Goal: Navigation & Orientation: Find specific page/section

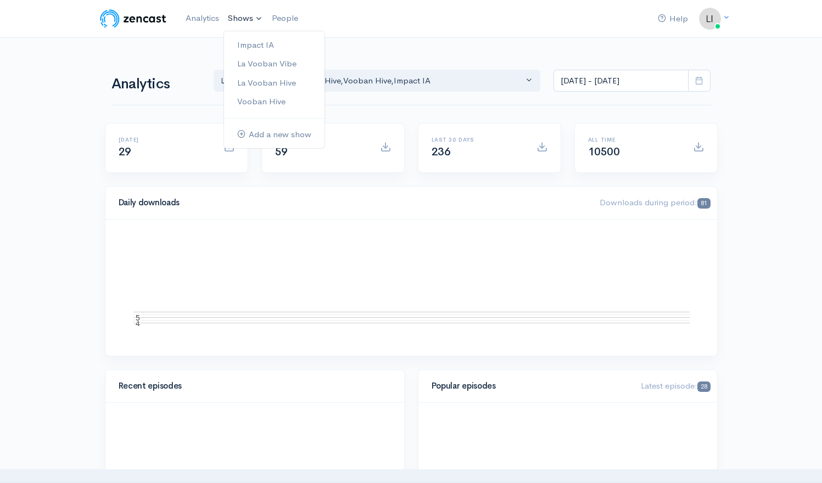
click at [254, 19] on link "Shows" at bounding box center [245, 19] width 44 height 24
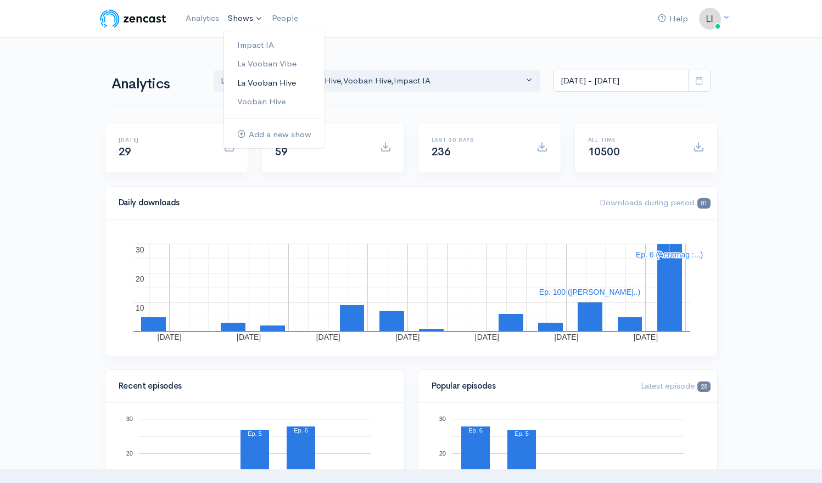
click at [268, 81] on link "La Vooban Hive" at bounding box center [274, 83] width 100 height 19
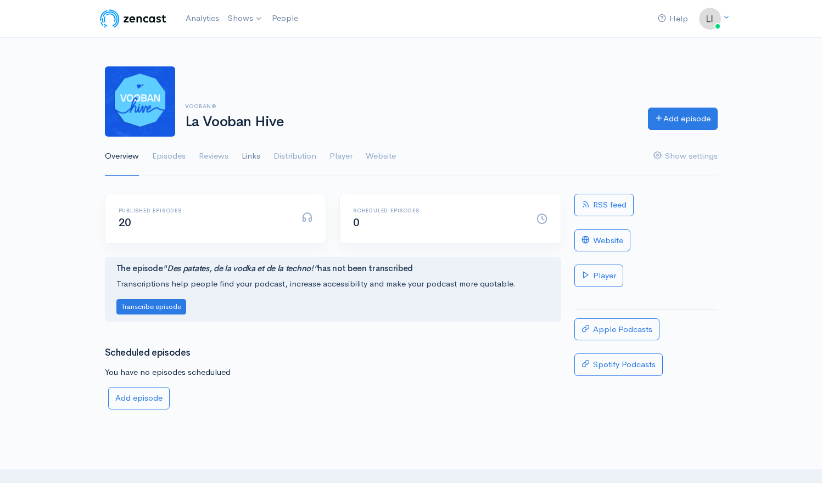
click at [255, 158] on link "Links" at bounding box center [251, 157] width 19 height 40
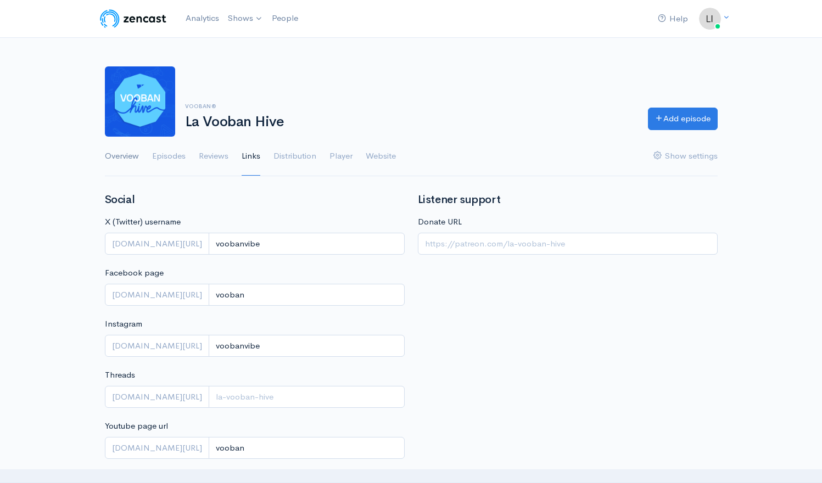
click at [124, 160] on link "Overview" at bounding box center [122, 157] width 34 height 40
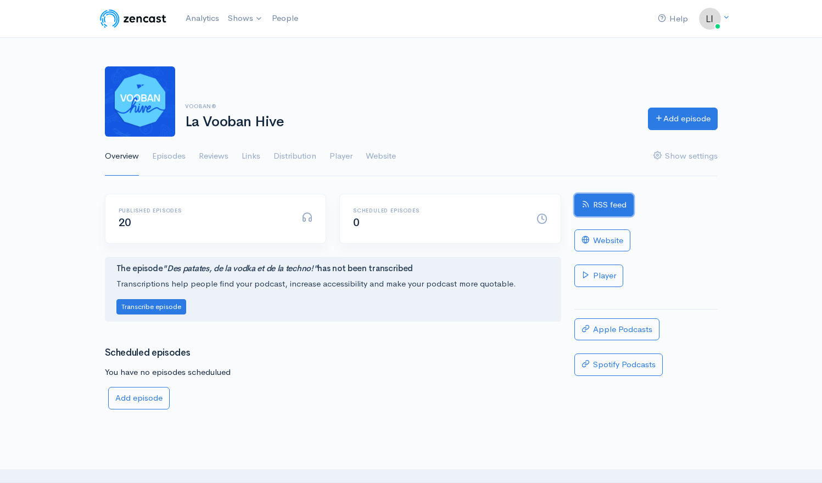
click at [601, 211] on link "RSS feed" at bounding box center [603, 205] width 59 height 23
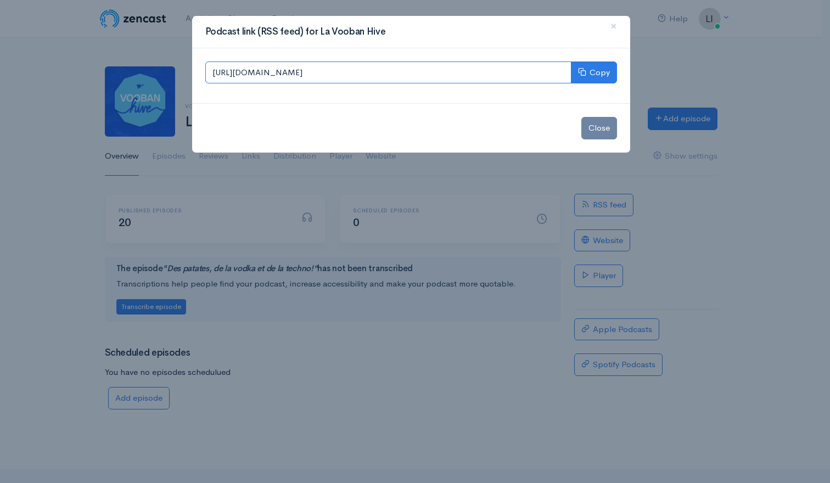
drag, startPoint x: 399, startPoint y: 71, endPoint x: 159, endPoint y: 71, distance: 239.9
click at [159, 71] on div "Podcast link (RSS feed) for La Vooban Hive × [URL][DOMAIN_NAME] Copy Close" at bounding box center [415, 241] width 830 height 483
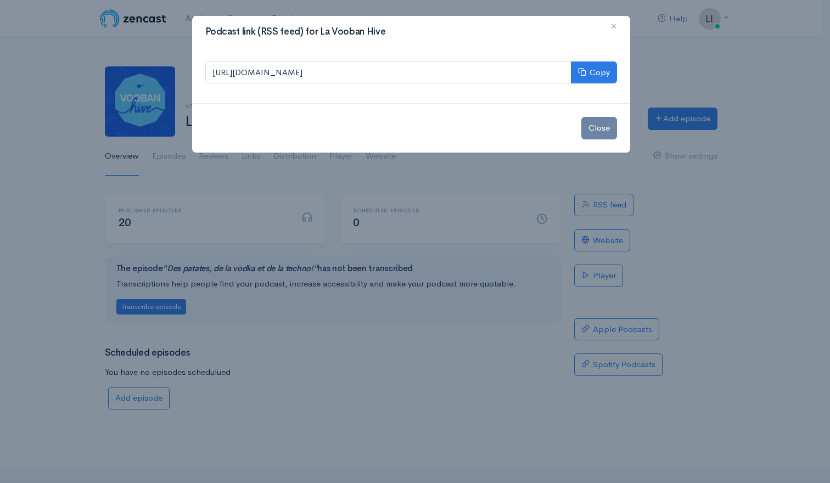
click at [614, 27] on span "×" at bounding box center [614, 26] width 7 height 16
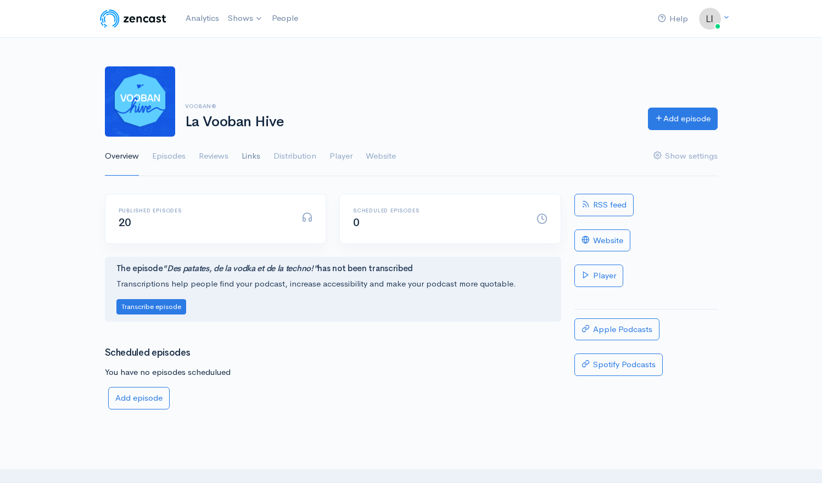
click at [259, 155] on link "Links" at bounding box center [251, 157] width 19 height 40
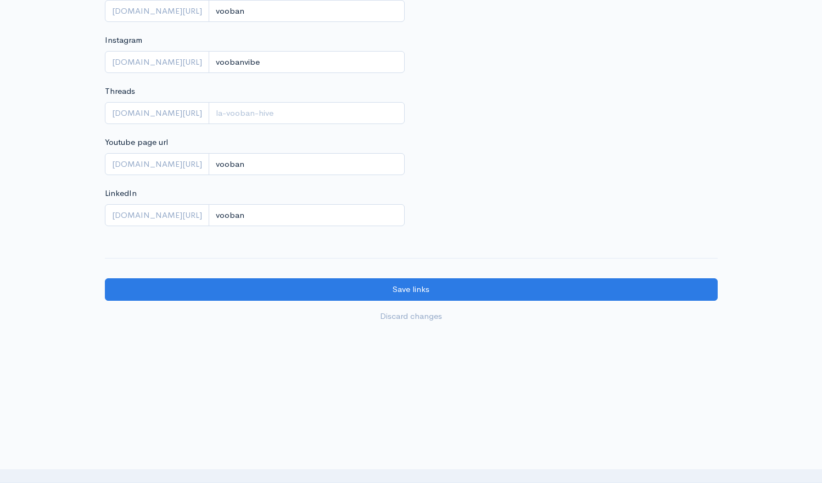
scroll to position [282, 0]
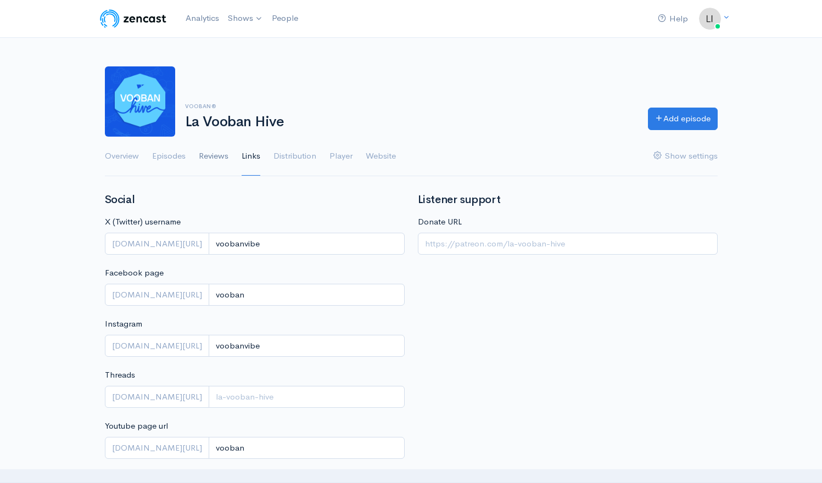
click at [214, 155] on link "Reviews" at bounding box center [214, 157] width 30 height 40
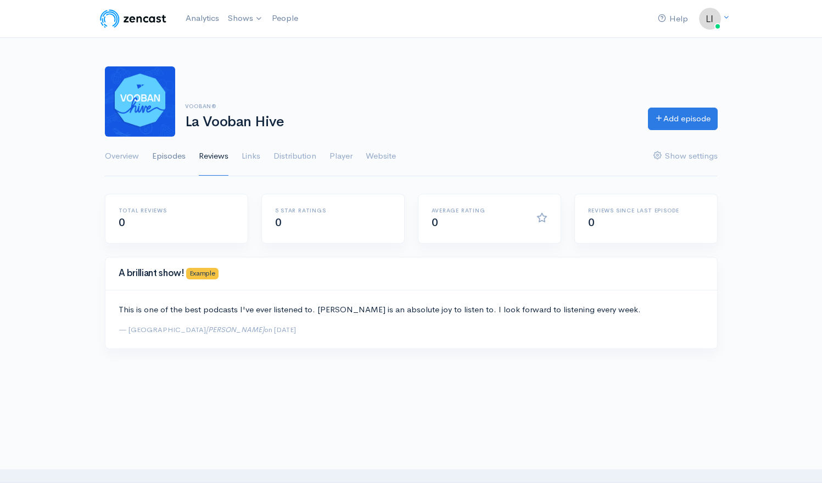
click at [180, 155] on link "Episodes" at bounding box center [168, 157] width 33 height 40
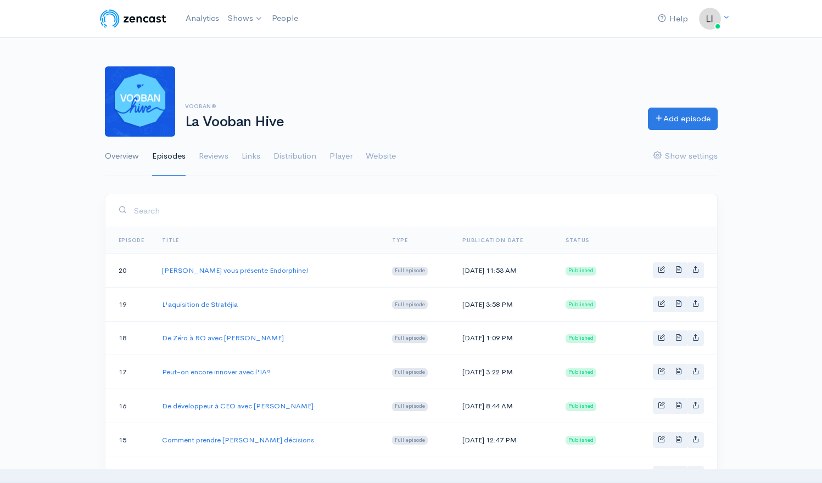
click at [136, 156] on link "Overview" at bounding box center [122, 157] width 34 height 40
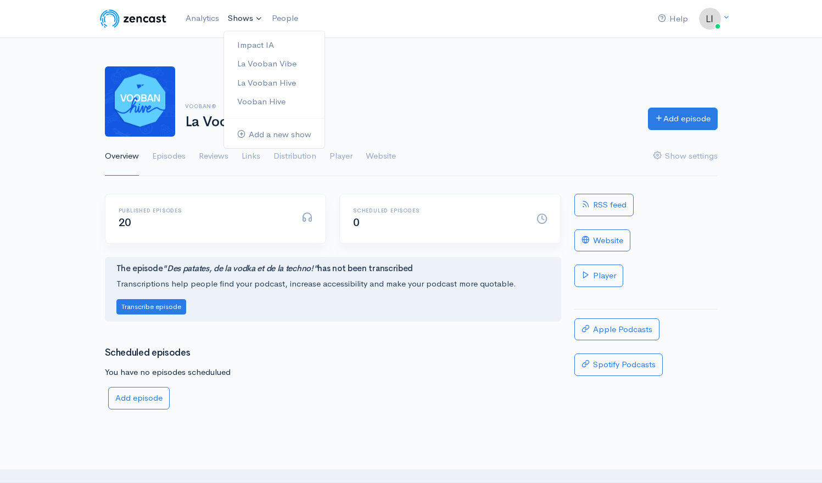
click at [246, 20] on link "Shows" at bounding box center [245, 19] width 44 height 24
click at [264, 78] on link "La Vooban Hive" at bounding box center [274, 83] width 100 height 19
